Goal: Download file/media

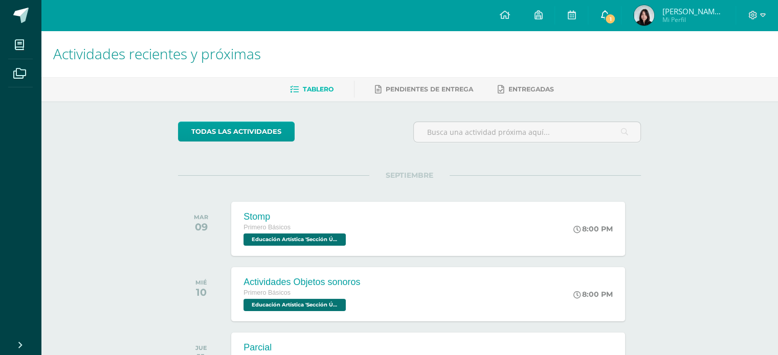
click at [616, 20] on span "1" at bounding box center [610, 18] width 11 height 11
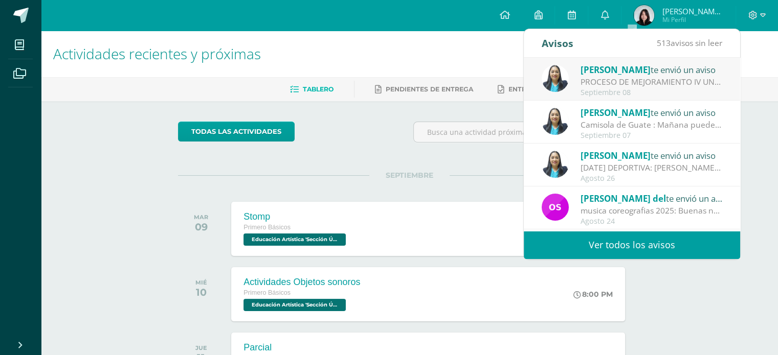
click at [610, 86] on div "PROCESO DE MEJORAMIENTO IV UNIDAD: Bendiciones a cada uno El día [PERSON_NAME][…" at bounding box center [652, 82] width 142 height 12
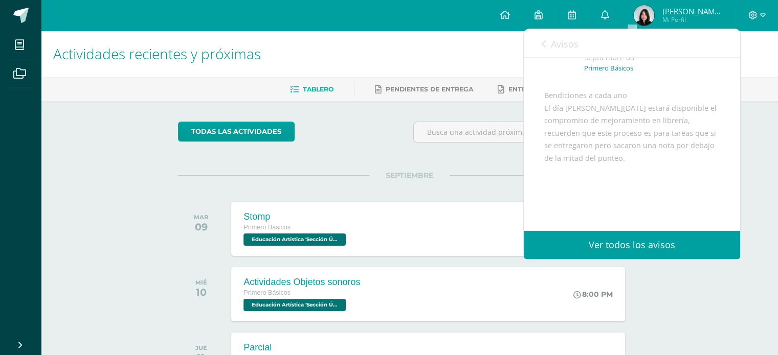
scroll to position [61, 0]
click at [346, 148] on div "todas las Actividades" at bounding box center [272, 136] width 196 height 29
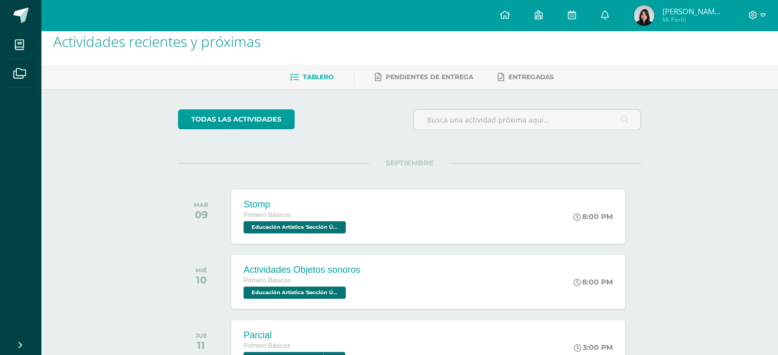
scroll to position [14, 0]
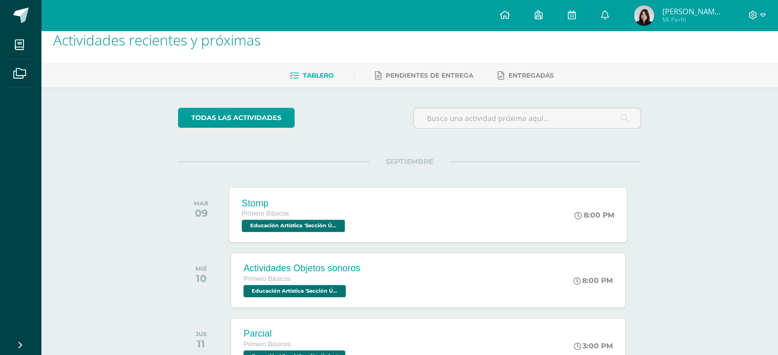
click at [350, 211] on div "Stomp Primero Básicos Educación Artística 'Sección Única'" at bounding box center [295, 215] width 130 height 55
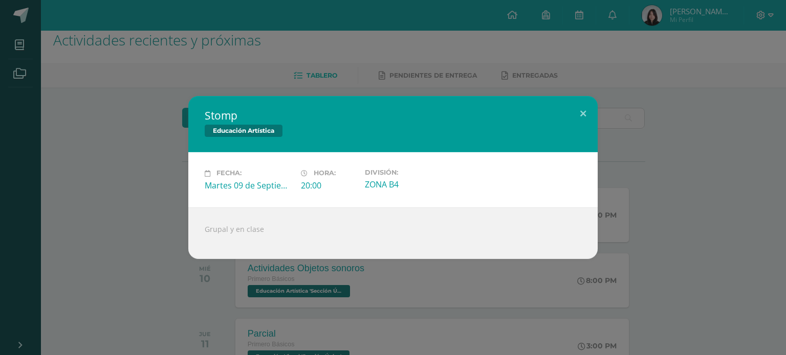
click at [164, 219] on div "Stomp Educación Artística Fecha: [DATE] Hora: 20:00 División: ZONA B4" at bounding box center [392, 177] width 777 height 163
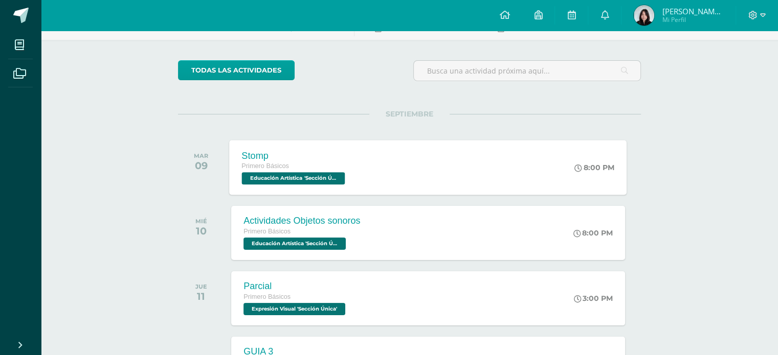
scroll to position [62, 0]
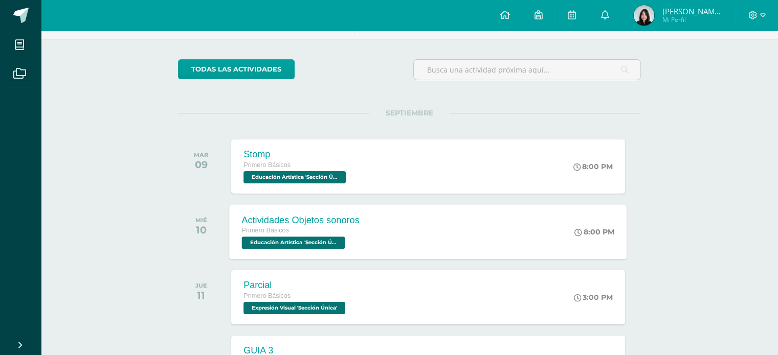
click at [329, 224] on div "Actividades Objetos sonoros" at bounding box center [301, 220] width 118 height 11
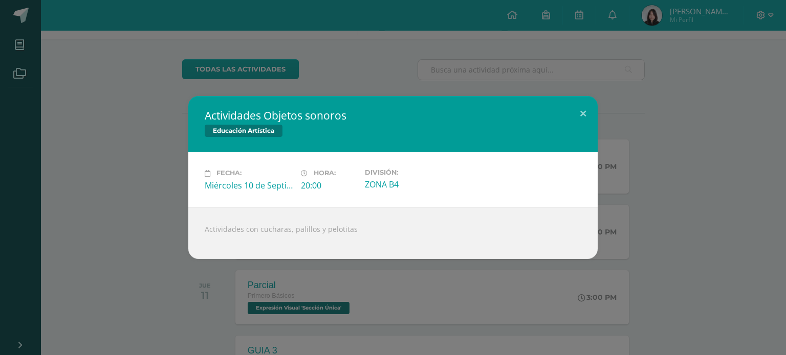
click at [172, 263] on div "Actividades Objetos sonoros Educación Artística Fecha: [DATE] Hora: 20:00 Divis…" at bounding box center [393, 177] width 786 height 355
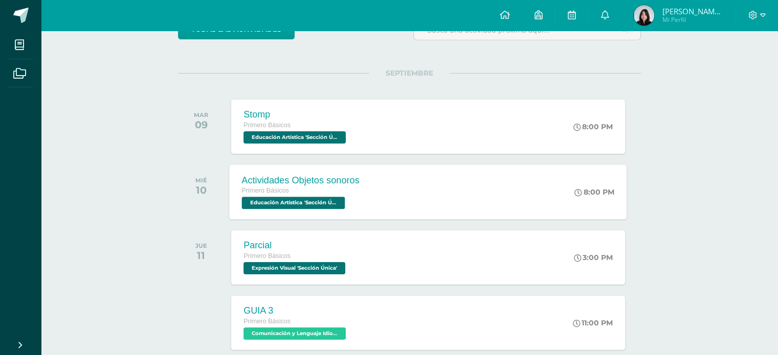
scroll to position [102, 0]
click at [303, 247] on div "Parcial" at bounding box center [295, 245] width 104 height 11
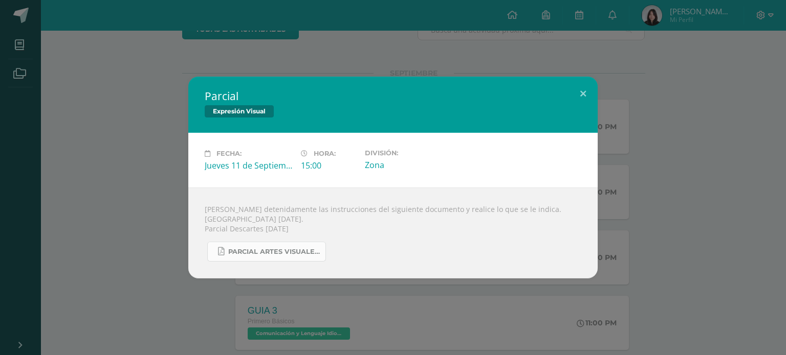
click at [244, 255] on span "PARCIAL ARTES VISUALES. IV BIM.docx.pdf" at bounding box center [274, 252] width 92 height 8
click at [88, 182] on div "Parcial Expresión Visual Fecha: [DATE] Hora: 15:00 División: Zona" at bounding box center [392, 178] width 777 height 202
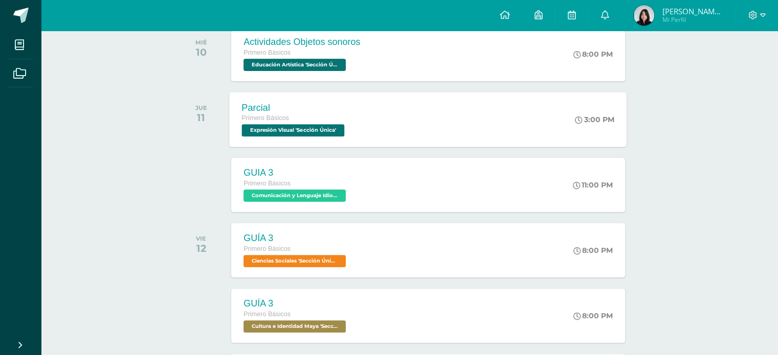
scroll to position [243, 0]
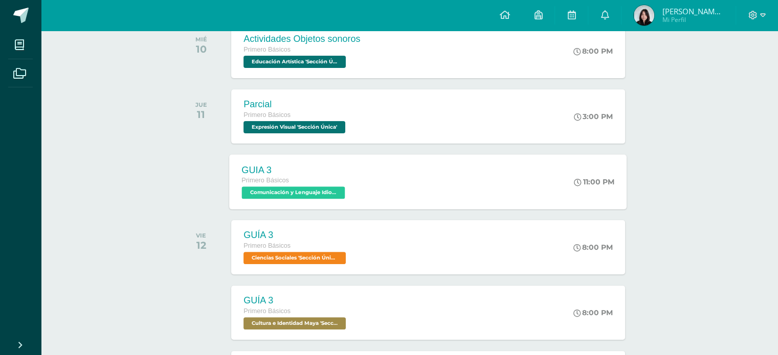
click at [342, 186] on div "Primero Básicos" at bounding box center [295, 180] width 106 height 11
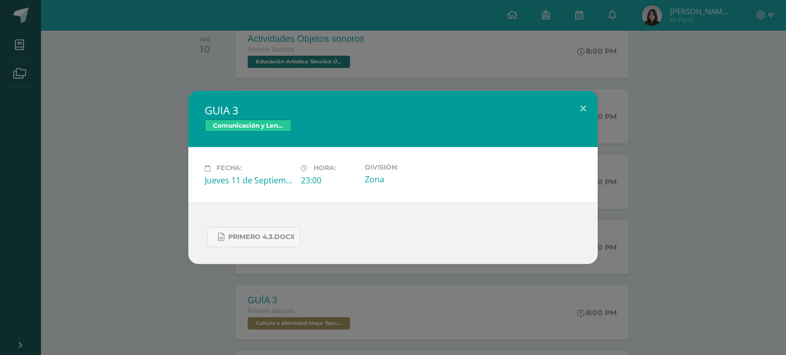
click at [151, 233] on div "GUIA 3 Comunicación y Lenguaje Idioma Extranjero Fecha: [DATE] Hora: 23:00 Divi…" at bounding box center [392, 177] width 777 height 173
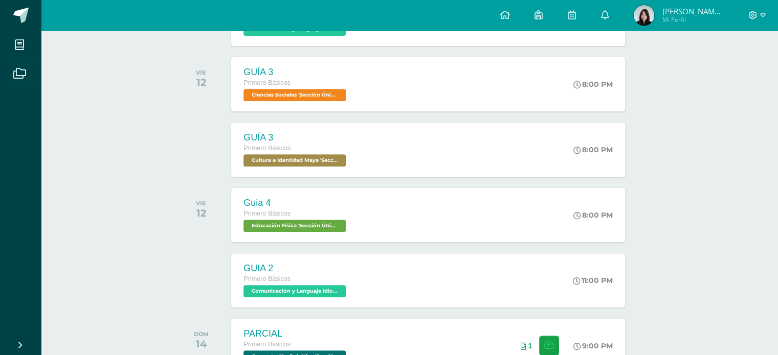
scroll to position [548, 0]
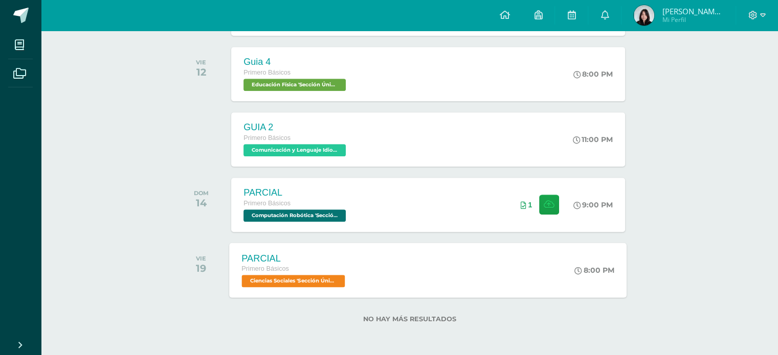
click at [242, 253] on div "PARCIAL" at bounding box center [295, 258] width 106 height 11
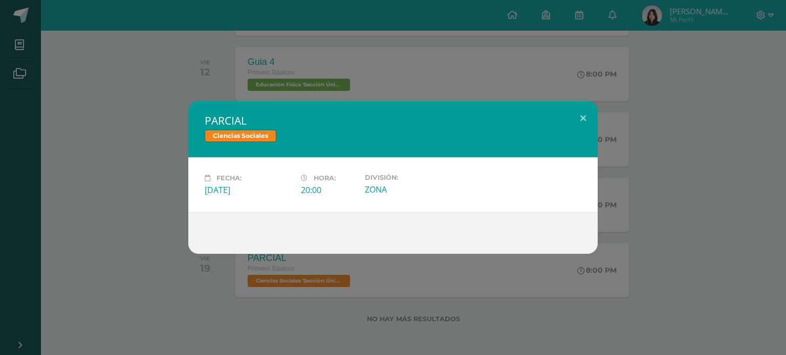
click at [128, 210] on div "PARCIAL Ciencias Sociales Fecha: [DATE] Hora: 20:00 División: ZONA" at bounding box center [392, 177] width 777 height 153
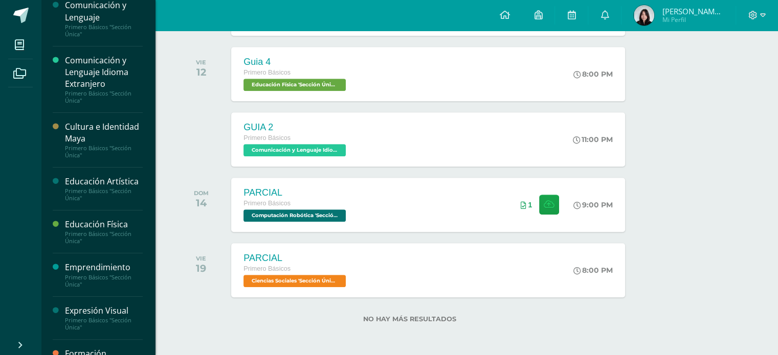
scroll to position [150, 0]
click at [84, 264] on div "Emprendimiento" at bounding box center [104, 267] width 78 height 12
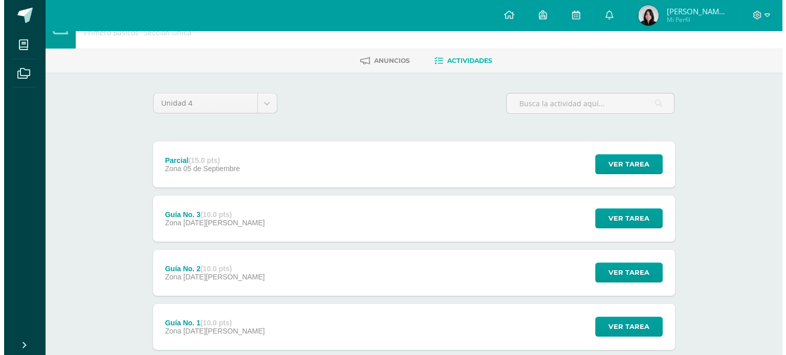
scroll to position [31, 0]
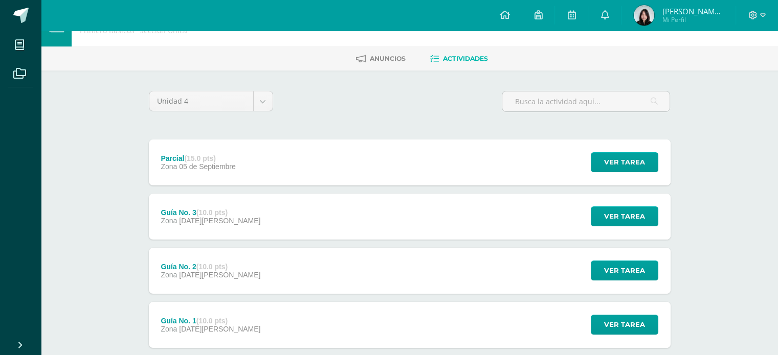
click at [264, 222] on div "Guía No. 3 (10.0 pts) Zona [DATE][PERSON_NAME] Ver tarea Guía No. 3 Emprendimie…" at bounding box center [410, 217] width 522 height 46
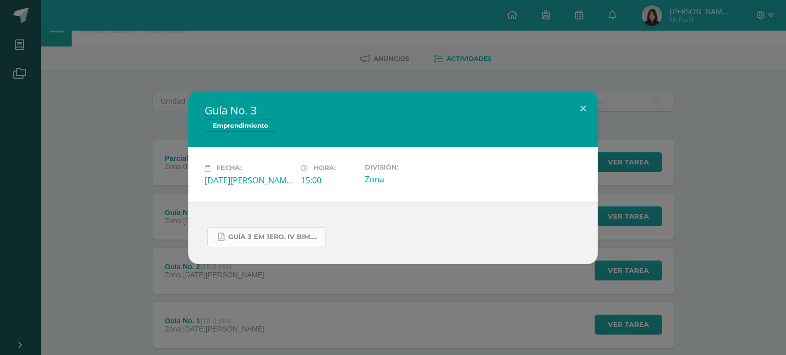
click at [254, 233] on span "GUÍA 3 EM 1ERO. IV BIM.docx.pdf" at bounding box center [274, 237] width 92 height 8
click at [111, 256] on div "Guía No. 3 Emprendimiento Fecha: Viernes 29 de Agosto Hora: 15:00 División: Zona" at bounding box center [392, 177] width 777 height 173
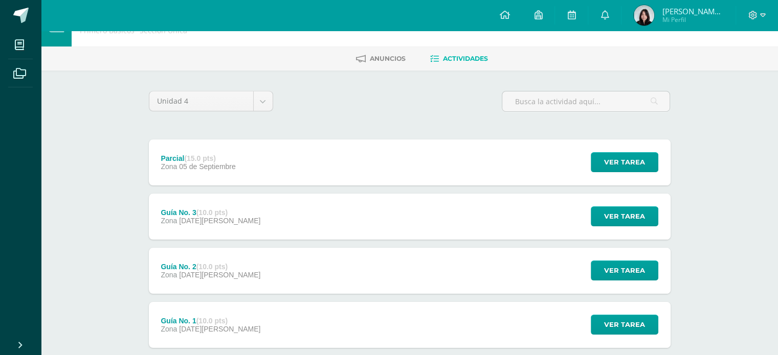
click at [242, 282] on div "Guía No. 2 (10.0 pts) Zona 22 de Agosto Ver tarea Guía No. 2 Emprendimiento Car…" at bounding box center [410, 271] width 522 height 46
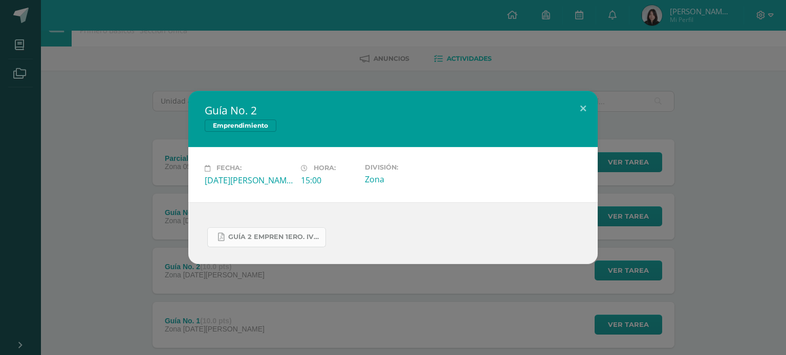
click at [251, 233] on span "GUÍA 2 EMPREN 1ERO. IV BIM.pdf" at bounding box center [274, 237] width 92 height 8
